Goal: Task Accomplishment & Management: Use online tool/utility

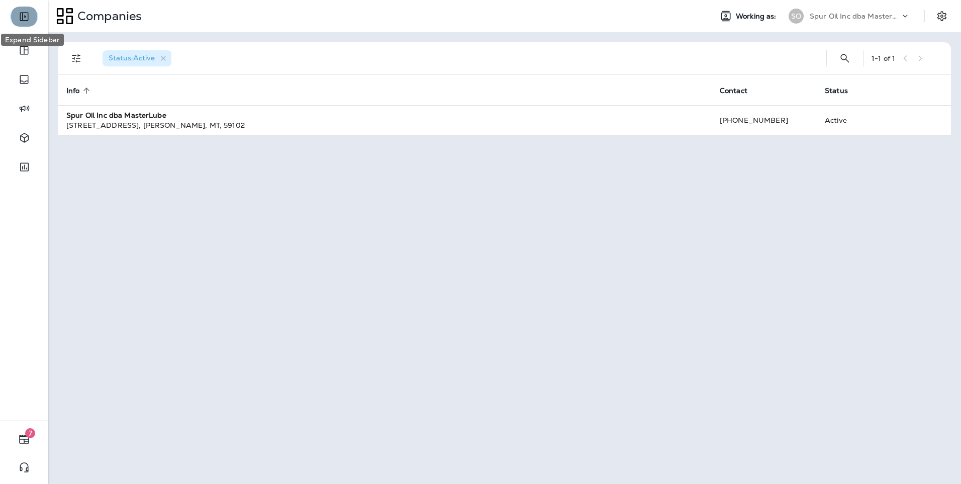
click at [29, 13] on icon "Expand Sidebar" at bounding box center [24, 17] width 12 height 12
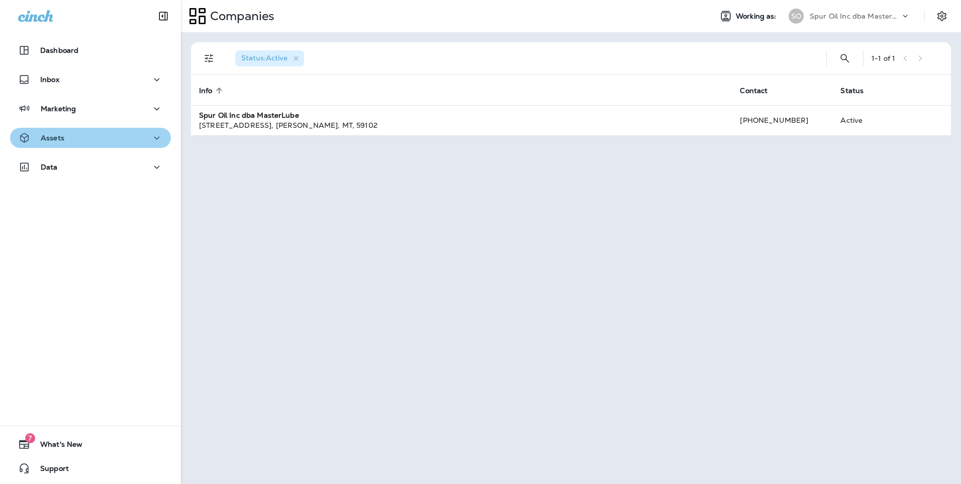
click at [148, 145] on button "Assets" at bounding box center [90, 138] width 161 height 20
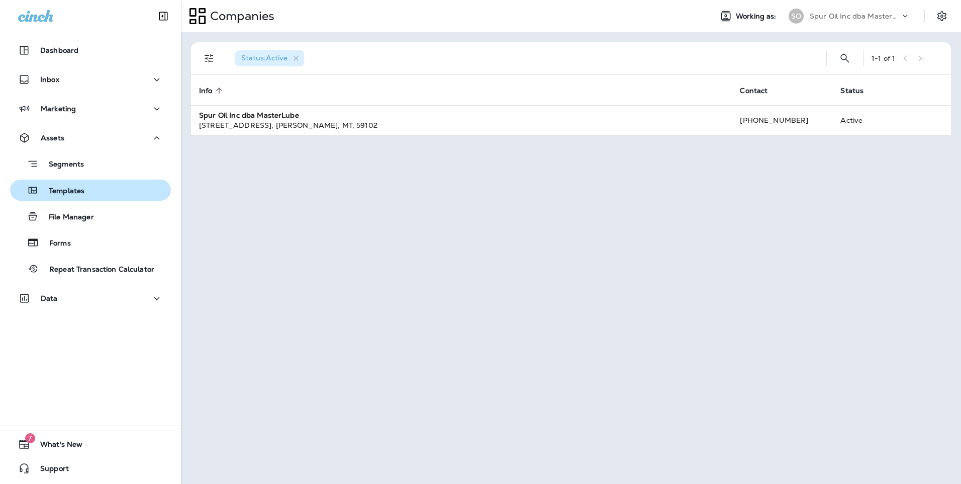
click at [65, 199] on button "Templates" at bounding box center [90, 189] width 161 height 21
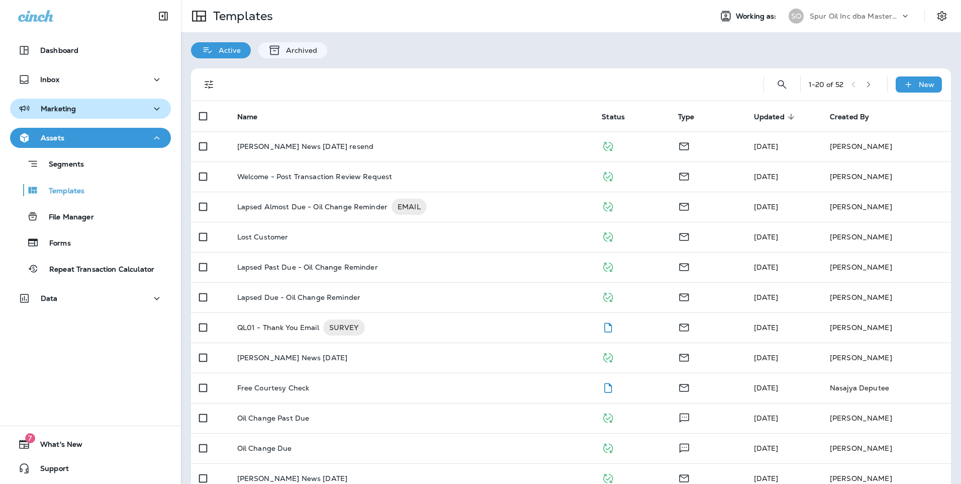
click at [57, 101] on button "Marketing" at bounding box center [90, 109] width 161 height 20
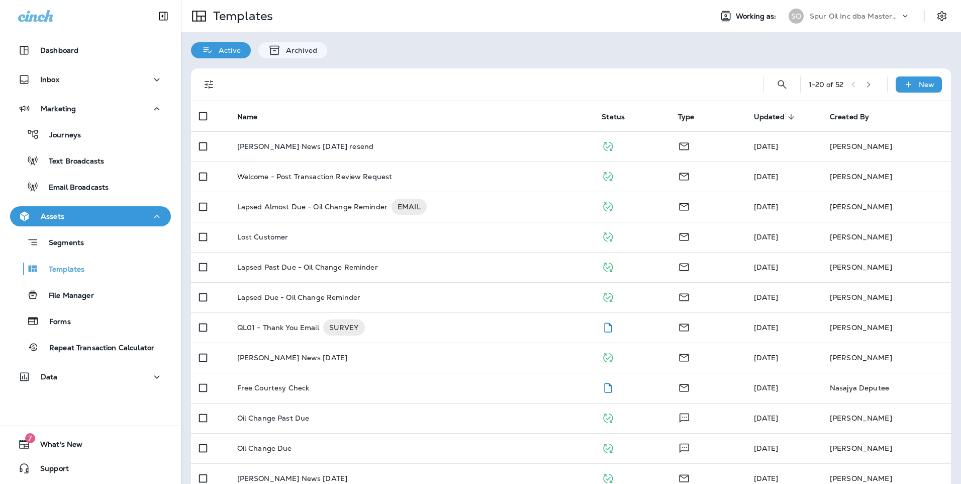
click at [77, 147] on div "Journeys Text Broadcasts Email Broadcasts" at bounding box center [90, 158] width 161 height 78
click at [78, 137] on p "Journeys" at bounding box center [60, 136] width 42 height 10
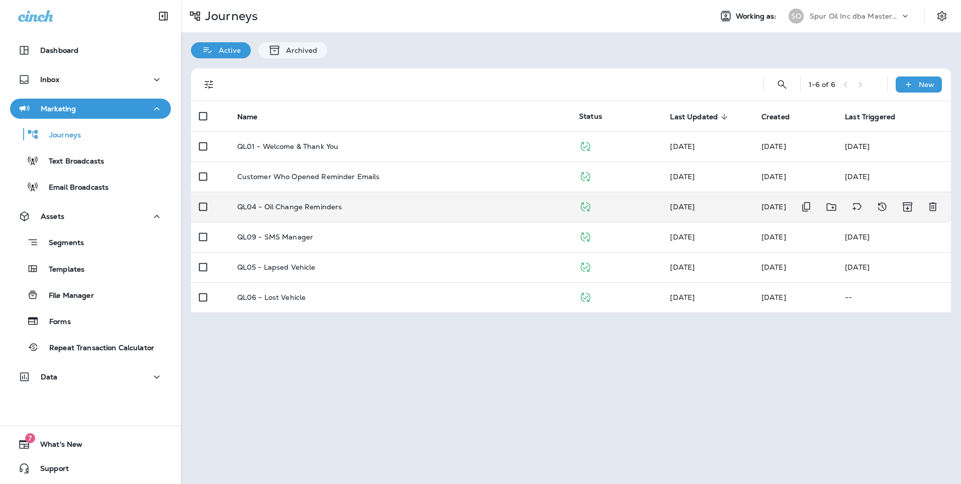
click at [396, 221] on td "QL04 - Oil Change Reminders" at bounding box center [400, 207] width 342 height 30
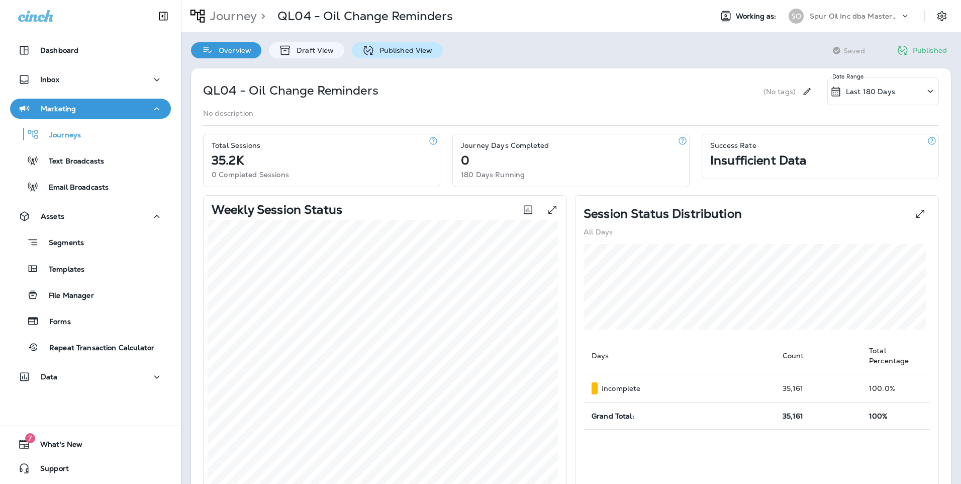
click at [383, 51] on p "Published View" at bounding box center [403, 50] width 58 height 8
